Goal: Task Accomplishment & Management: Use online tool/utility

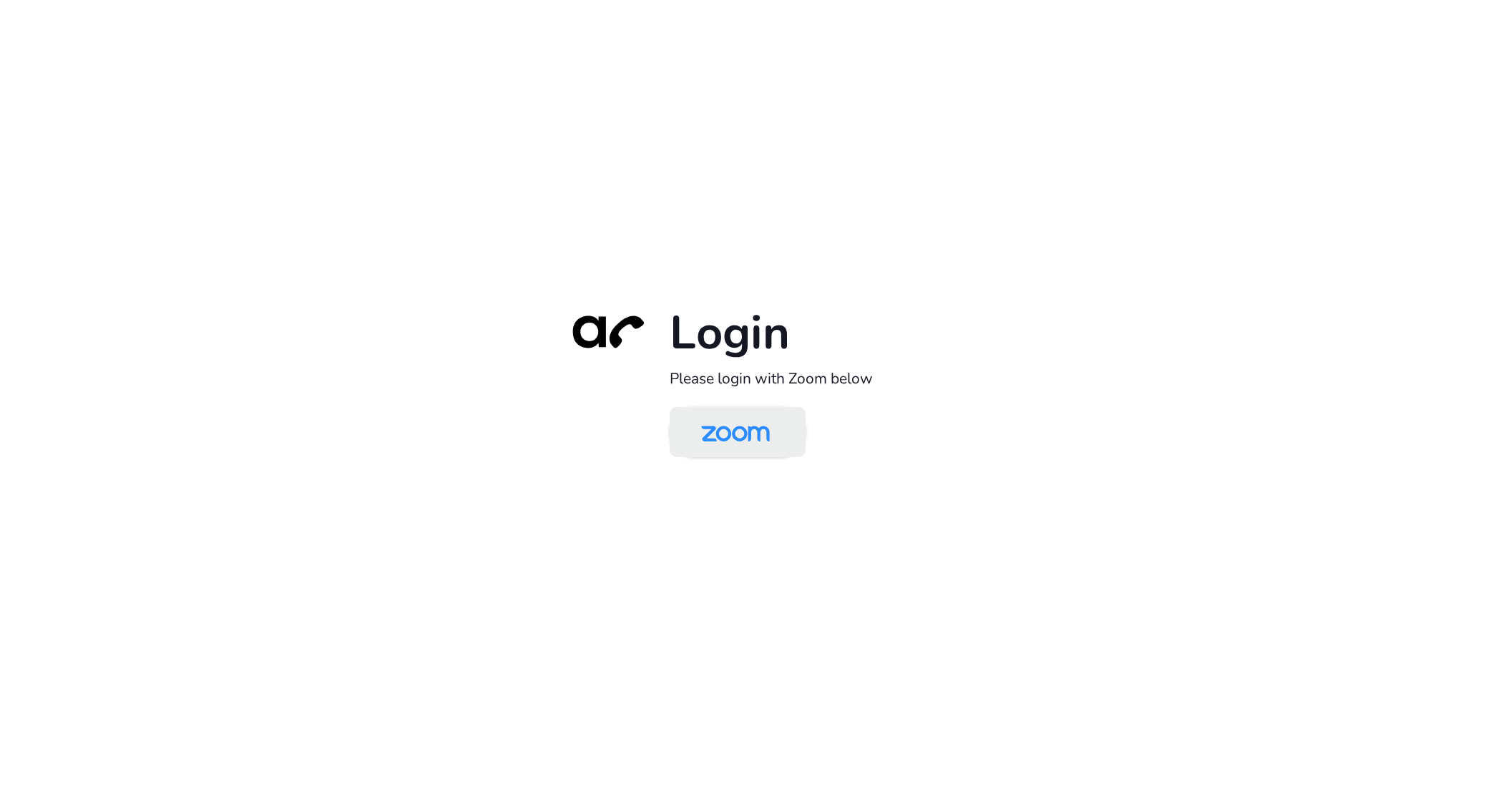
click at [733, 436] on img at bounding box center [736, 432] width 99 height 46
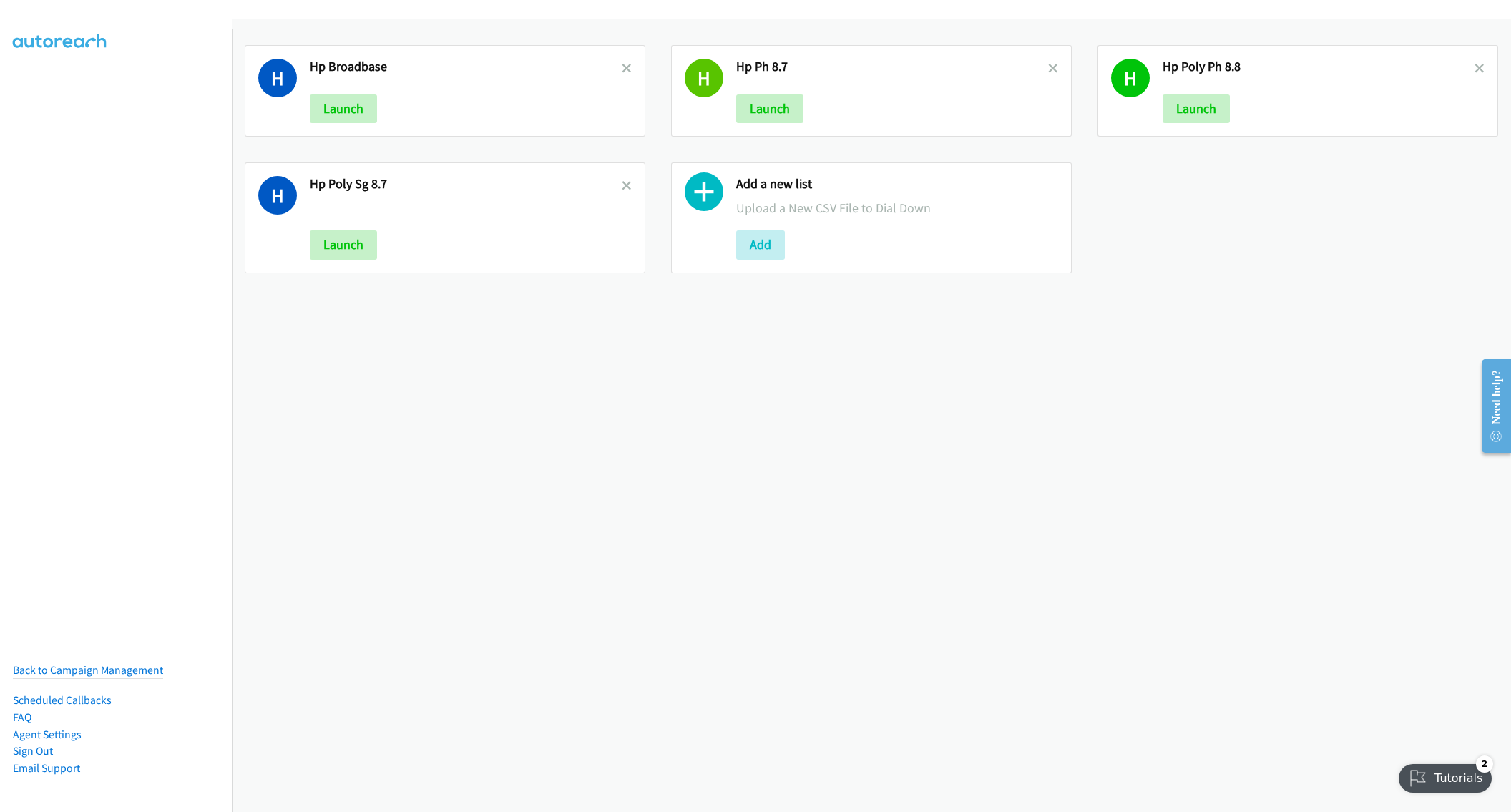
click at [651, 340] on div "H Hp Broadbase Launch H Hp Ph 8.7 Launch H Hp Poly Ph 8.8 Launch H Hp Poly Sg 8…" at bounding box center [871, 416] width 1279 height 792
drag, startPoint x: 1041, startPoint y: 65, endPoint x: 1031, endPoint y: 78, distance: 16.4
click at [1048, 65] on icon at bounding box center [1053, 69] width 10 height 10
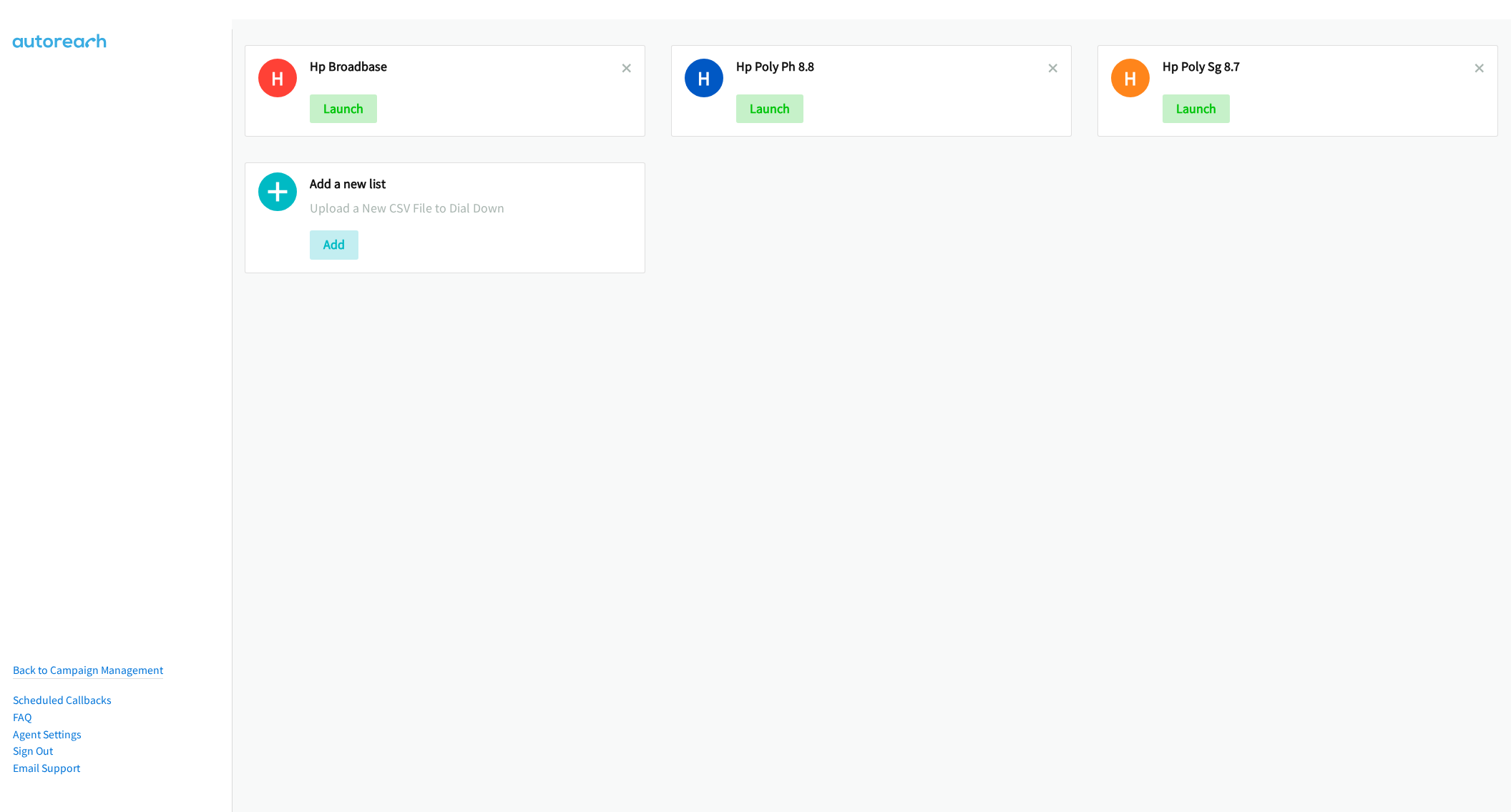
click at [622, 74] on link at bounding box center [627, 68] width 10 height 17
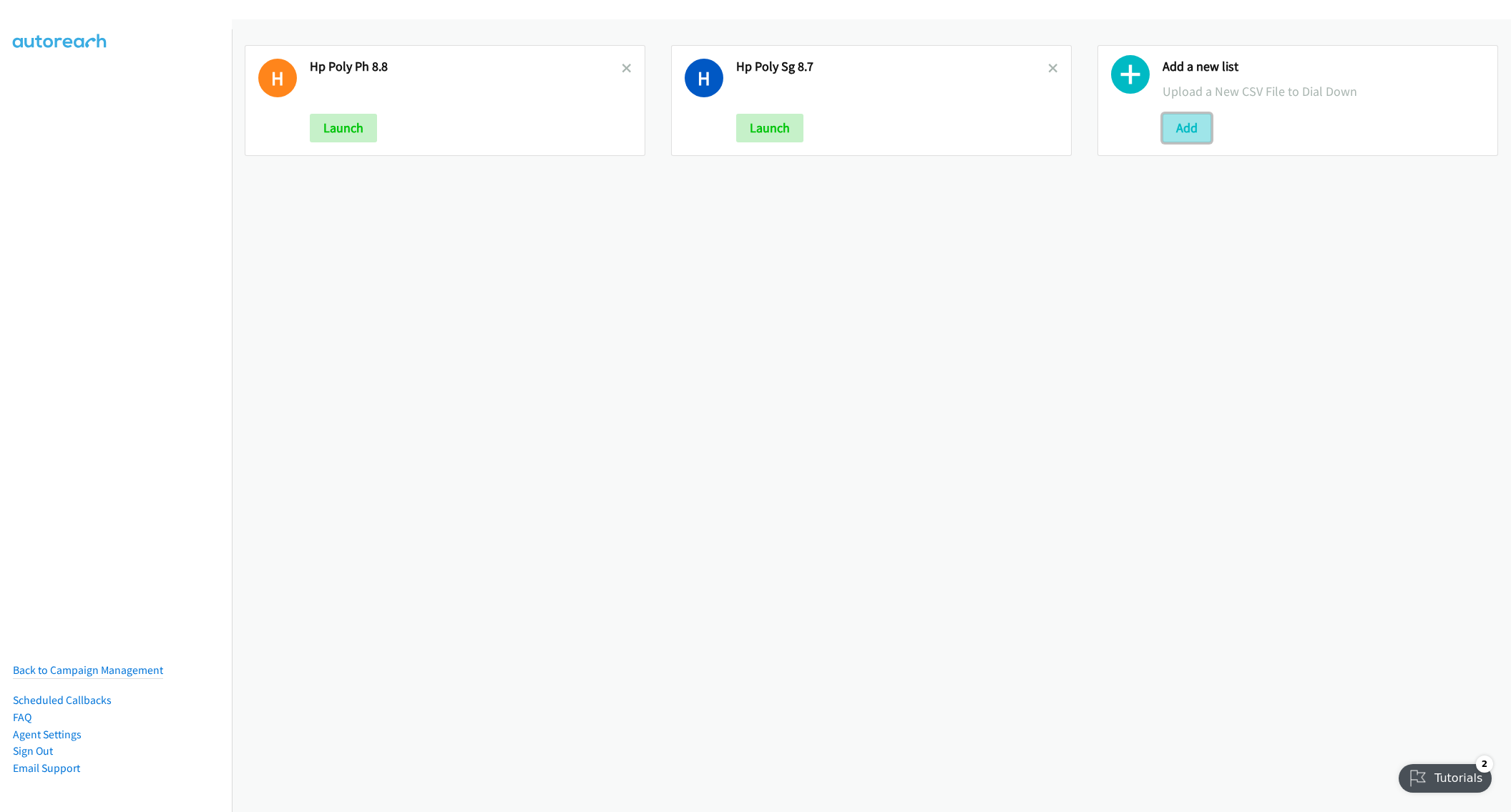
click at [1185, 127] on button "Add" at bounding box center [1187, 128] width 49 height 28
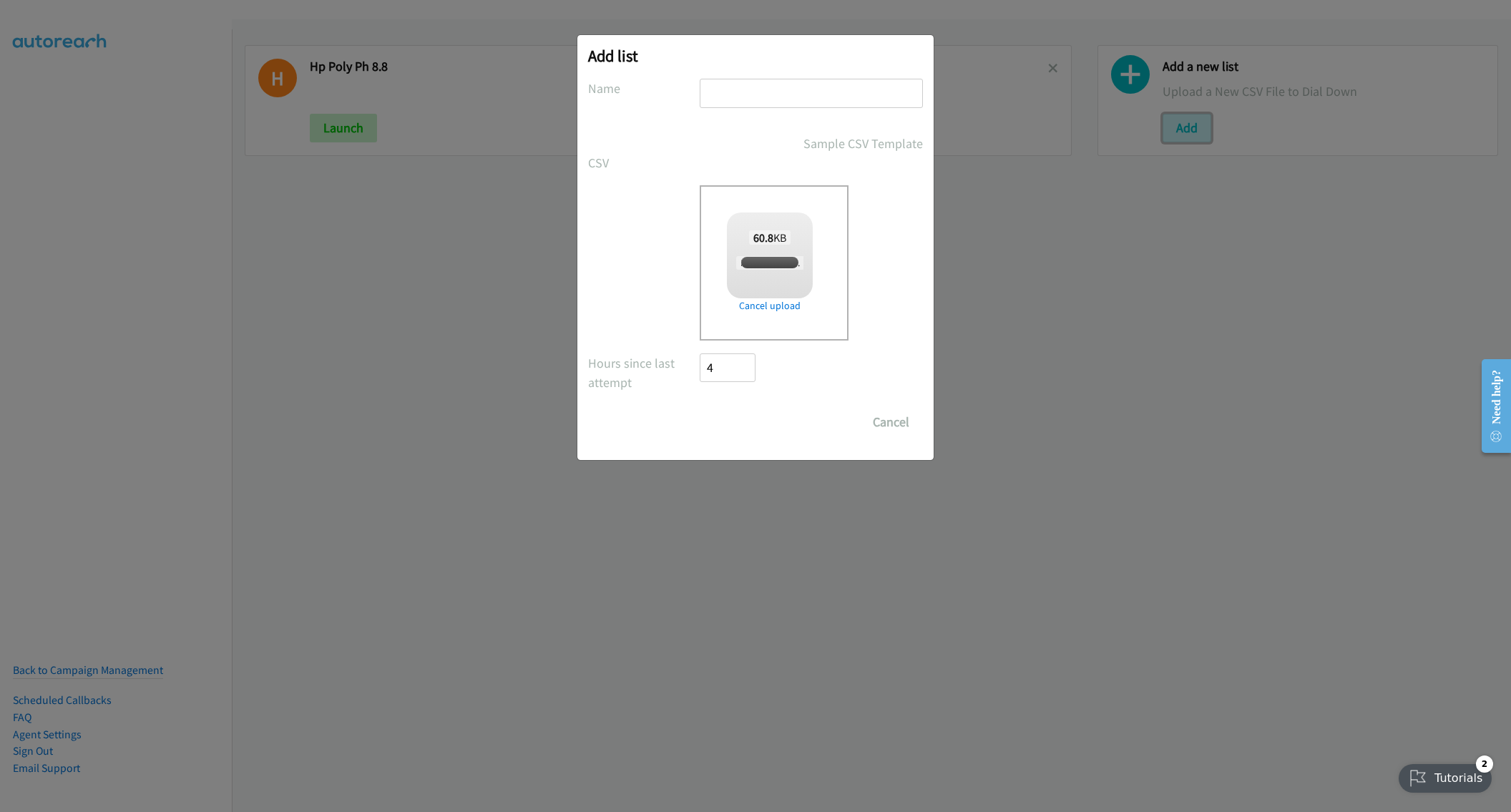
checkbox input "true"
click at [781, 94] on input "text" at bounding box center [811, 93] width 223 height 29
type input "HP poly PH 8.11"
click at [721, 410] on input "Save List" at bounding box center [737, 422] width 75 height 28
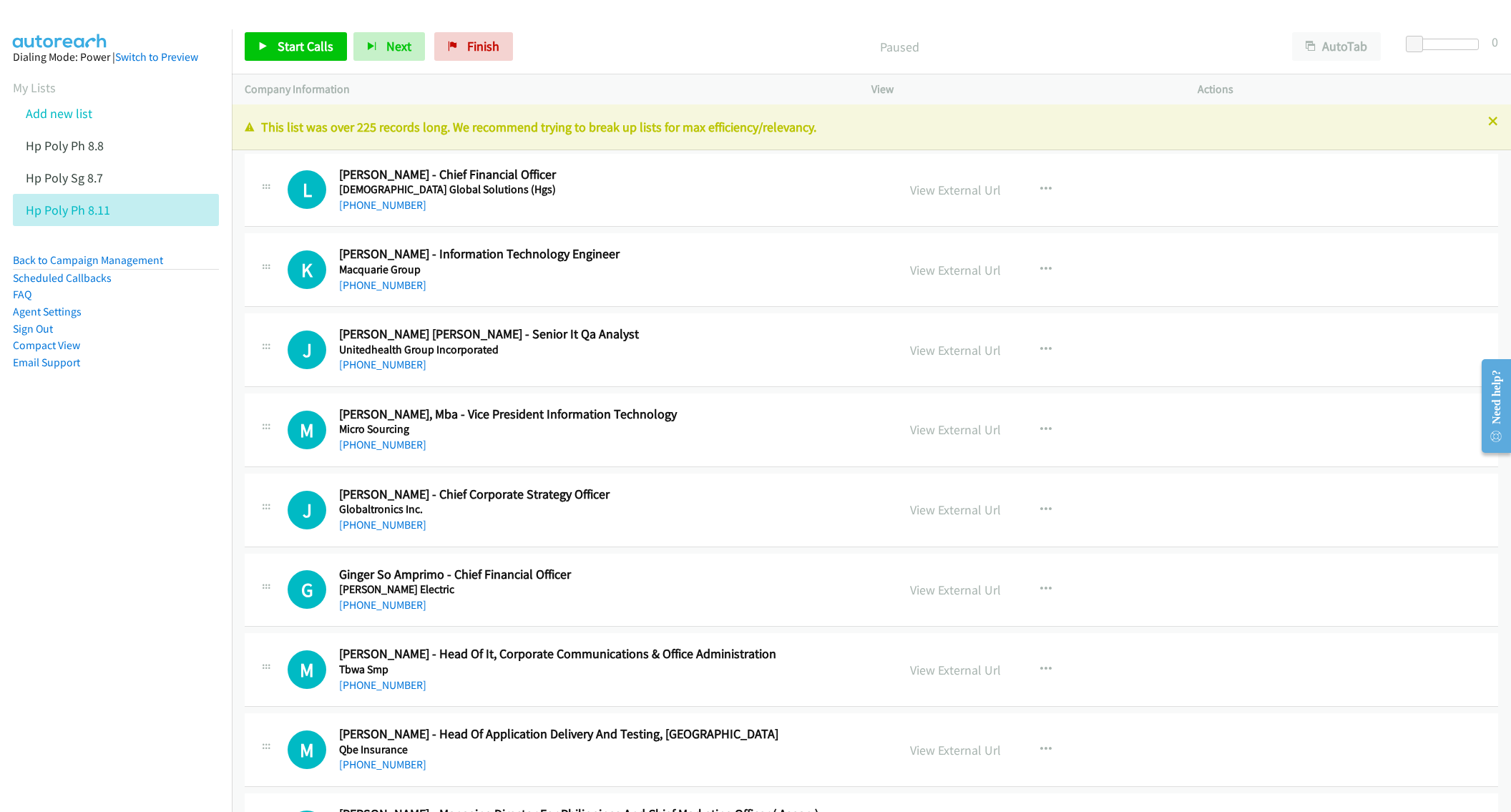
drag, startPoint x: 1481, startPoint y: 127, endPoint x: 1444, endPoint y: 120, distance: 37.7
click at [1481, 127] on div "This list was over 225 records long. We recommend trying to break up lists for …" at bounding box center [871, 127] width 1279 height 46
click at [1330, 42] on button "AutoTab" at bounding box center [1336, 46] width 89 height 28
click at [1488, 123] on icon at bounding box center [1493, 122] width 10 height 10
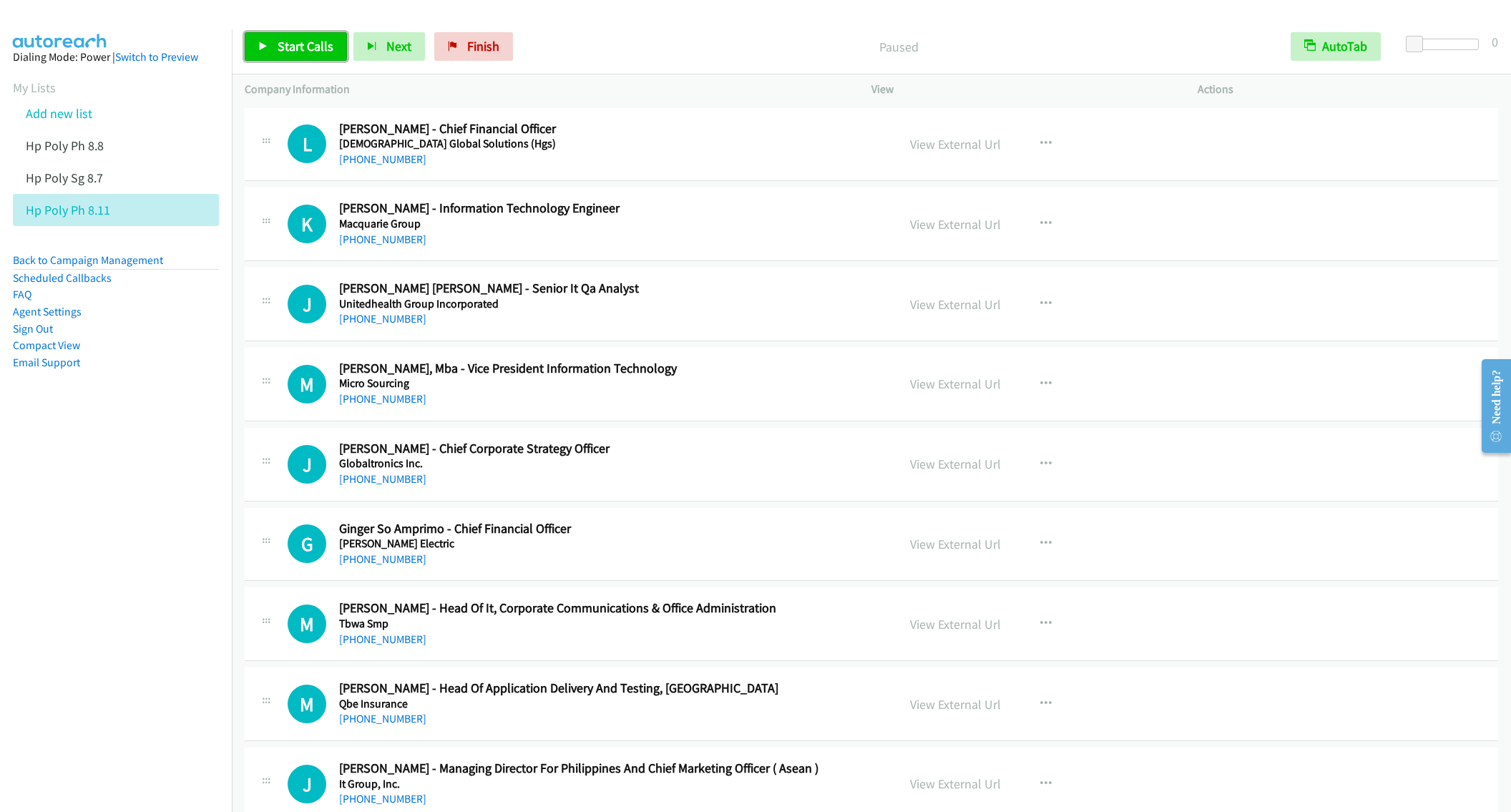
click at [295, 48] on span "Start Calls" at bounding box center [305, 46] width 56 height 17
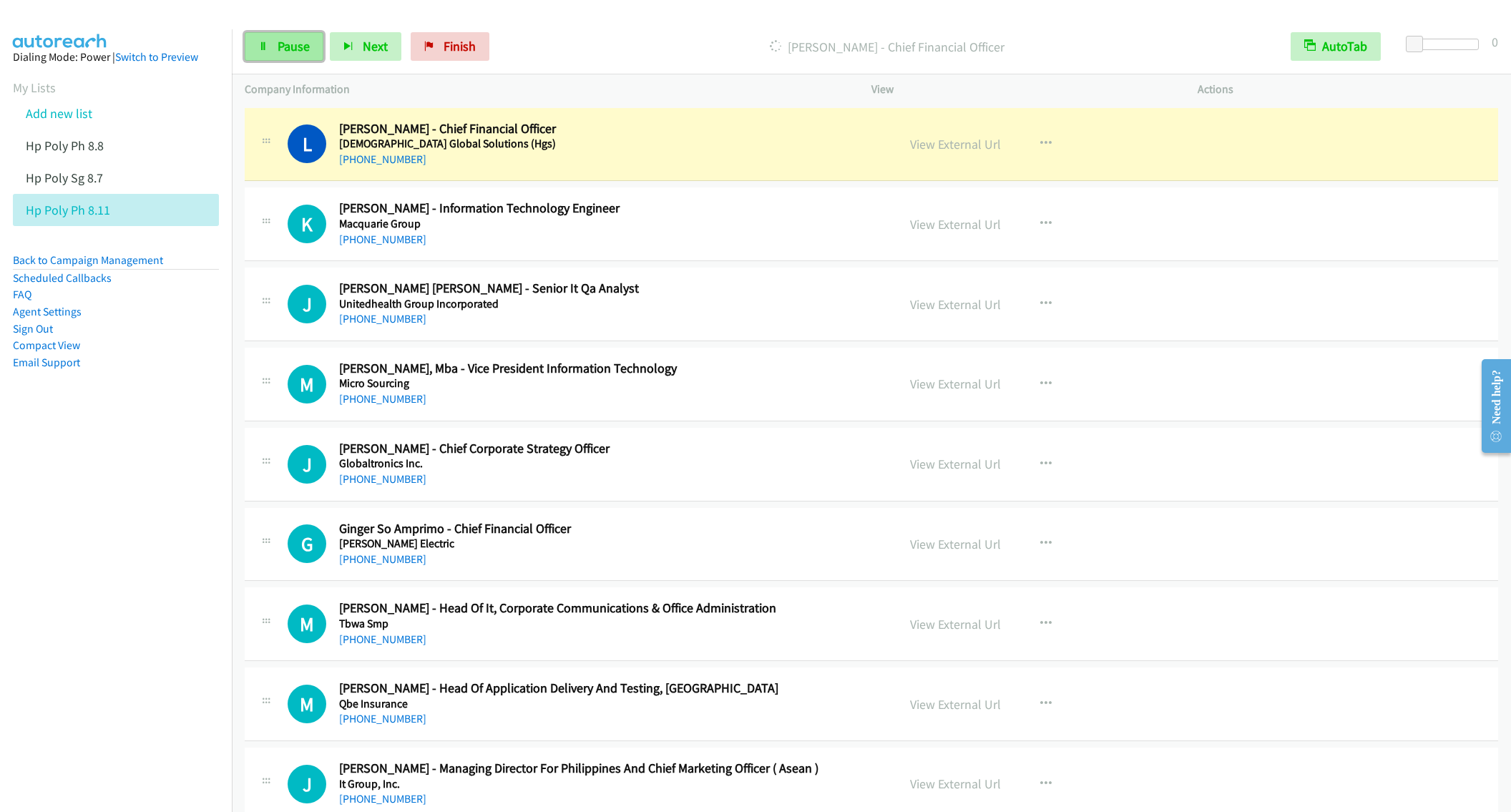
click at [264, 53] on link "Pause" at bounding box center [284, 46] width 79 height 28
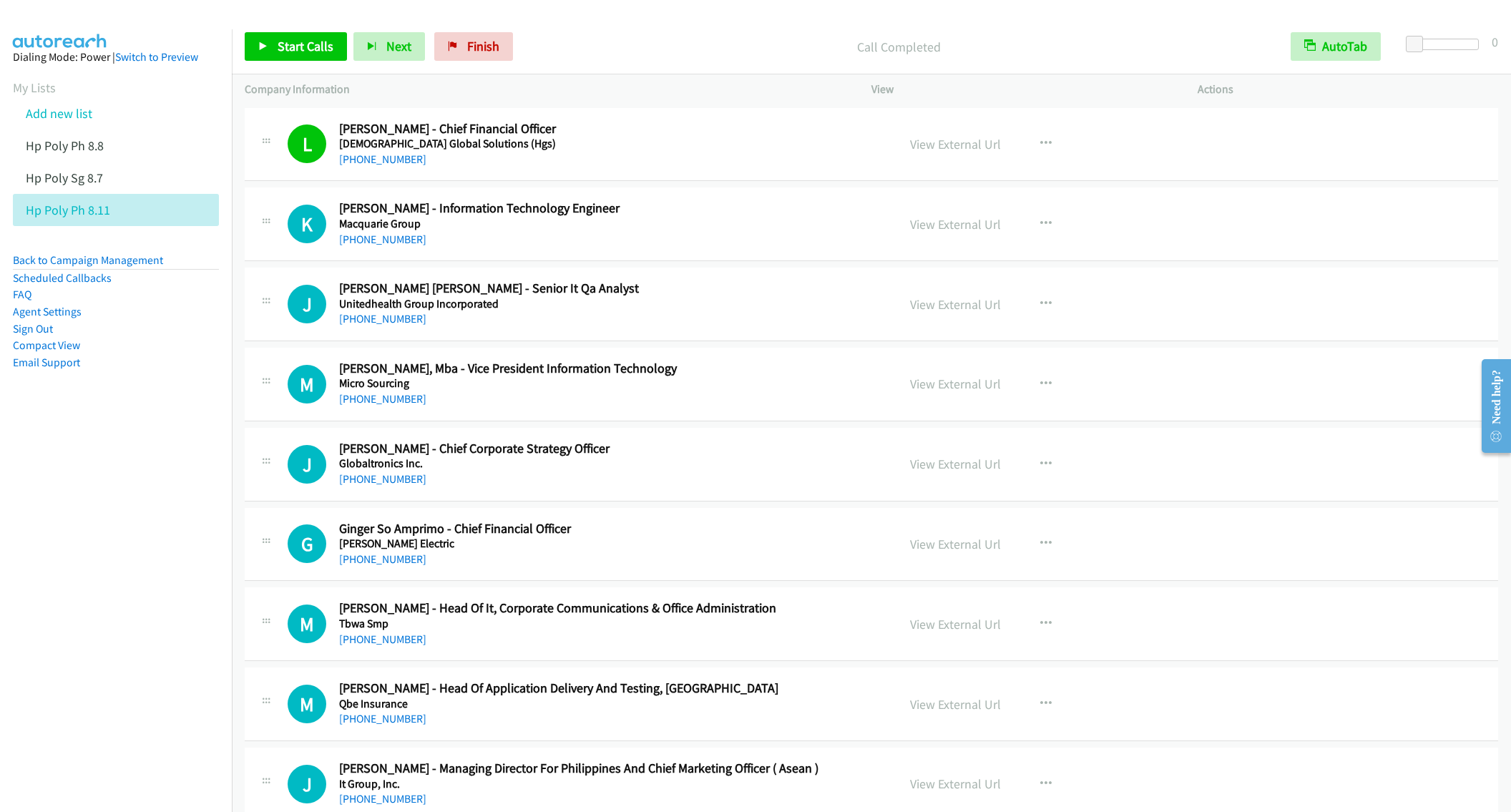
click at [722, 234] on div "+63 917 809 3440" at bounding box center [607, 240] width 537 height 17
